Goal: Navigation & Orientation: Understand site structure

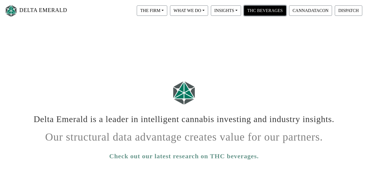
click at [252, 8] on button "THC BEVERAGES" at bounding box center [264, 10] width 42 height 10
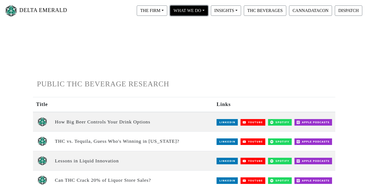
click at [204, 11] on button "WHAT WE DO" at bounding box center [189, 10] width 38 height 10
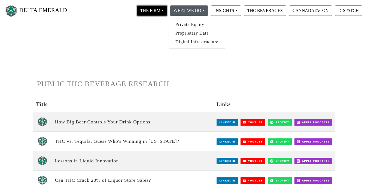
click at [159, 10] on button "THE FIRM" at bounding box center [152, 10] width 30 height 10
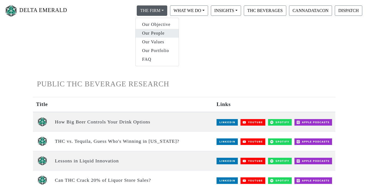
click at [161, 31] on link "Our People" at bounding box center [156, 33] width 43 height 9
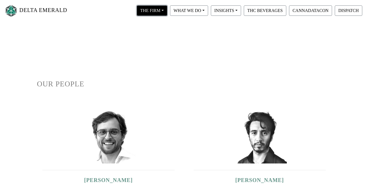
click at [162, 9] on button "THE FIRM" at bounding box center [152, 10] width 30 height 10
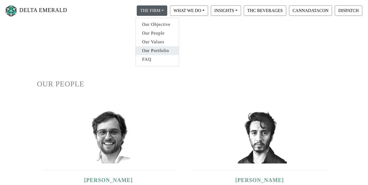
click at [160, 49] on link "Our Portfolio" at bounding box center [156, 50] width 43 height 9
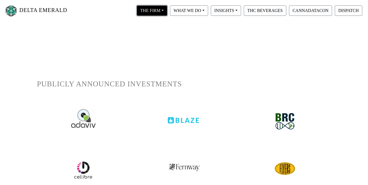
click at [156, 12] on button "THE FIRM" at bounding box center [152, 10] width 30 height 10
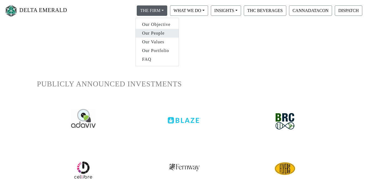
click at [153, 35] on link "Our People" at bounding box center [156, 33] width 43 height 9
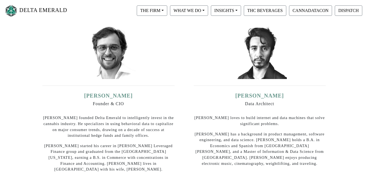
scroll to position [211, 0]
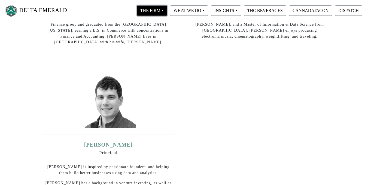
click at [156, 8] on button "THE FIRM" at bounding box center [152, 10] width 30 height 10
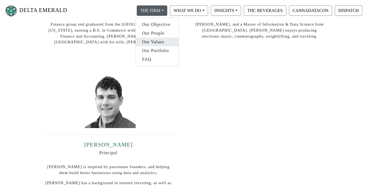
click at [158, 40] on link "Our Values" at bounding box center [156, 42] width 43 height 9
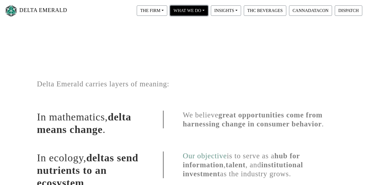
click at [187, 10] on button "WHAT WE DO" at bounding box center [189, 10] width 38 height 10
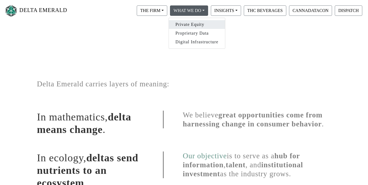
click at [195, 26] on link "Private Equity" at bounding box center [197, 24] width 56 height 9
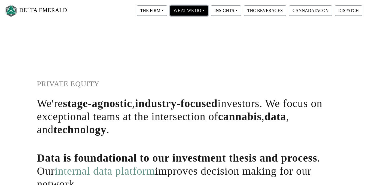
click at [183, 13] on button "WHAT WE DO" at bounding box center [189, 10] width 38 height 10
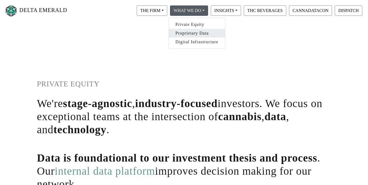
click at [188, 33] on link "Proprietary Data" at bounding box center [197, 33] width 56 height 9
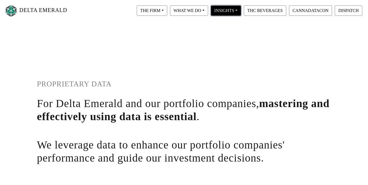
click at [236, 12] on button "INSIGHTS" at bounding box center [226, 10] width 30 height 10
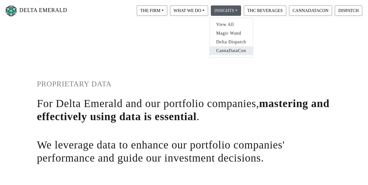
click at [235, 51] on link "CannaDataCon" at bounding box center [230, 50] width 43 height 9
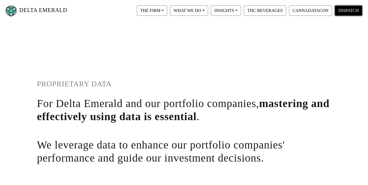
click at [350, 10] on button "DISPATCH" at bounding box center [347, 10] width 27 height 10
